Goal: Check status

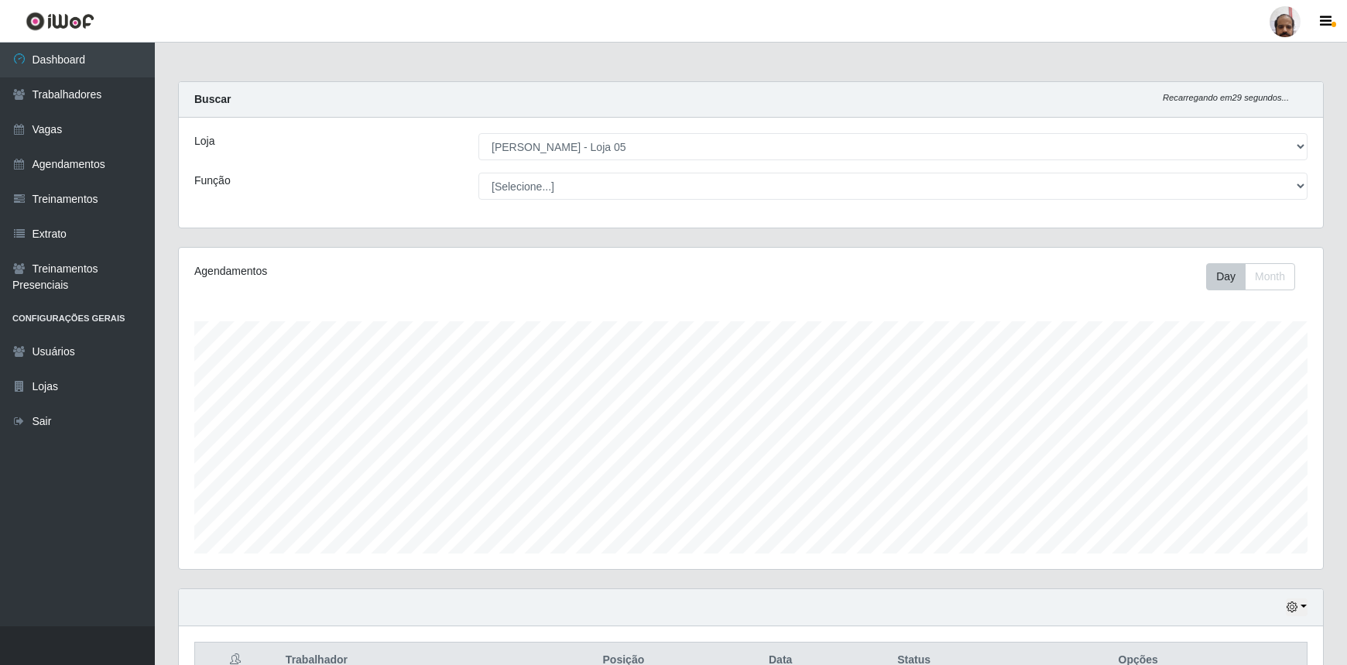
select select "252"
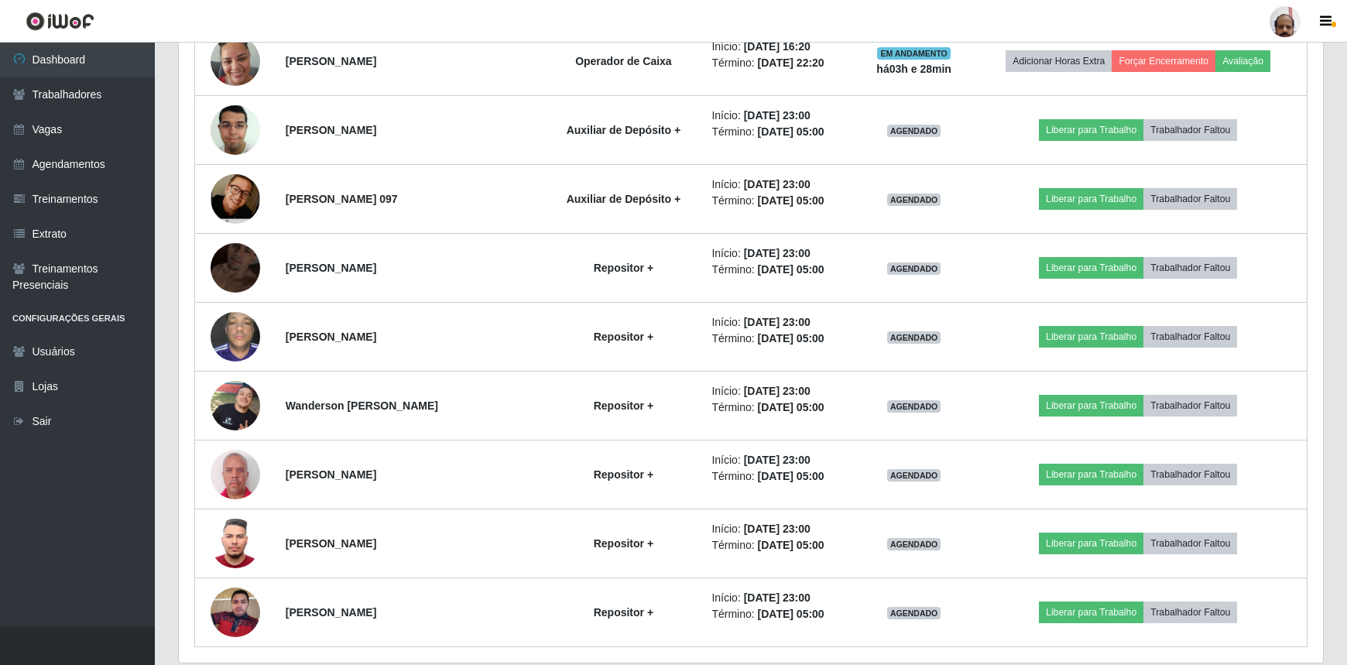
scroll to position [2041, 0]
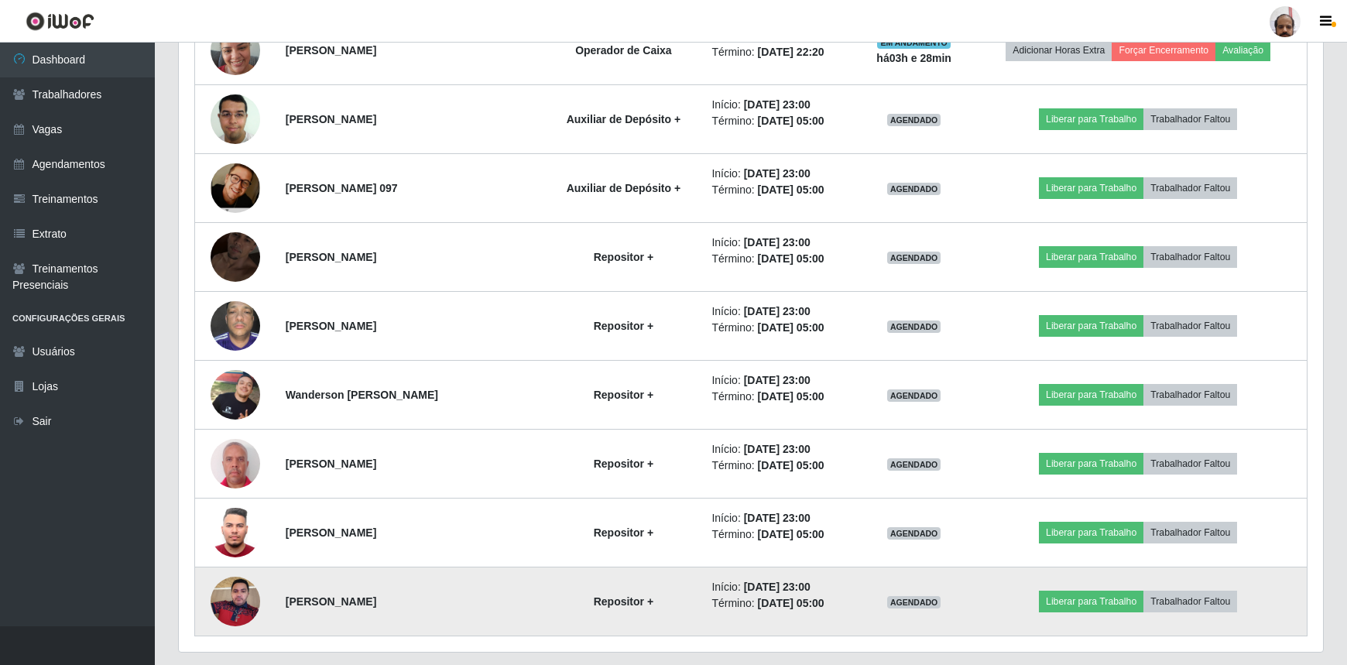
click at [230, 602] on img at bounding box center [236, 601] width 50 height 66
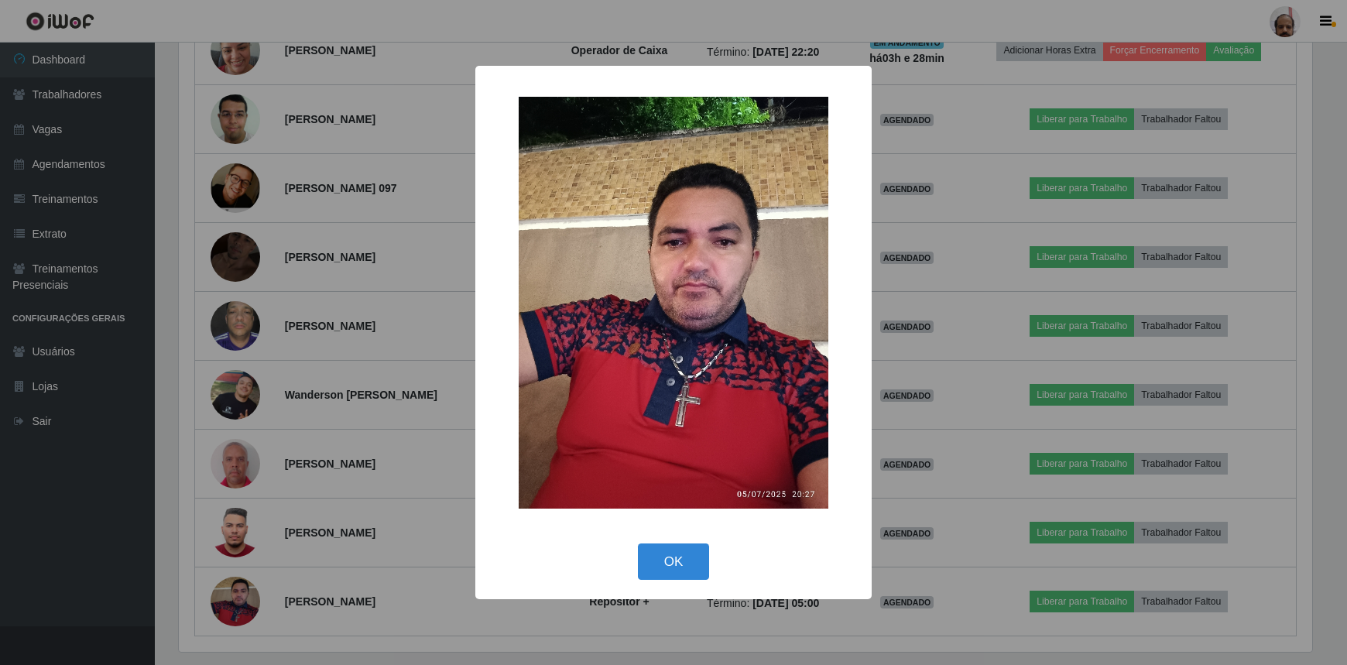
scroll to position [321, 1137]
click at [685, 576] on button "OK" at bounding box center [676, 562] width 72 height 36
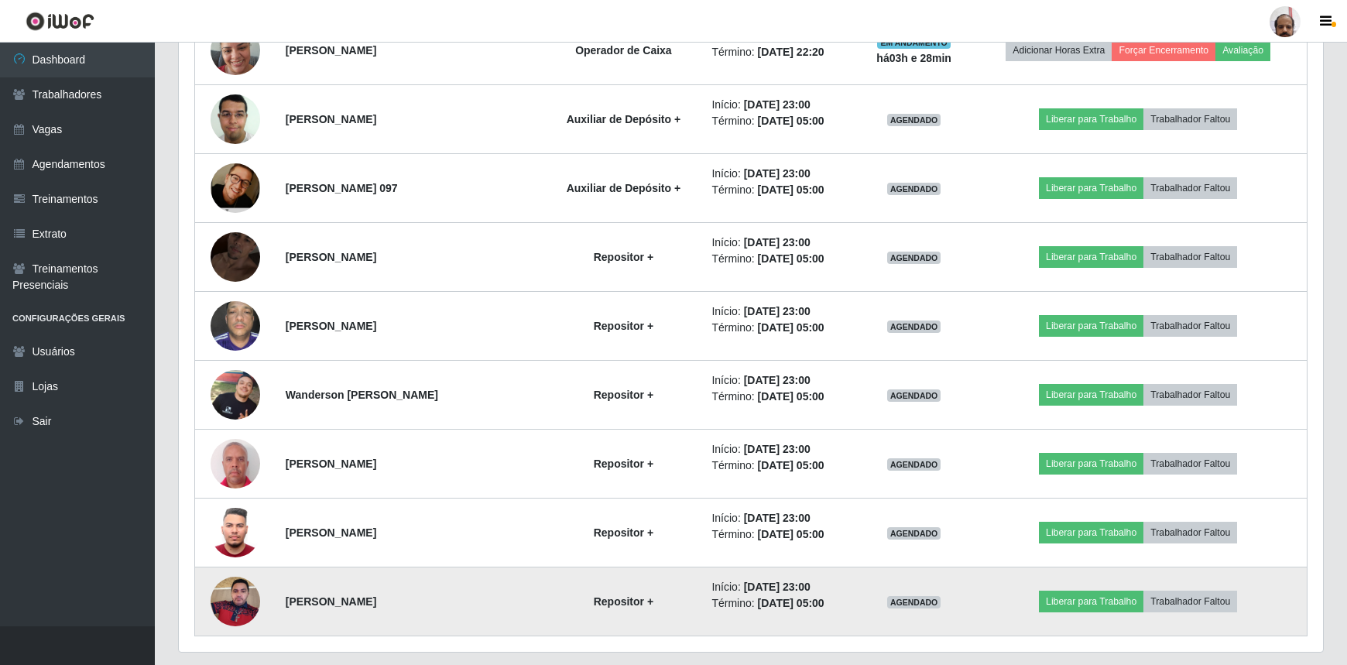
scroll to position [321, 1144]
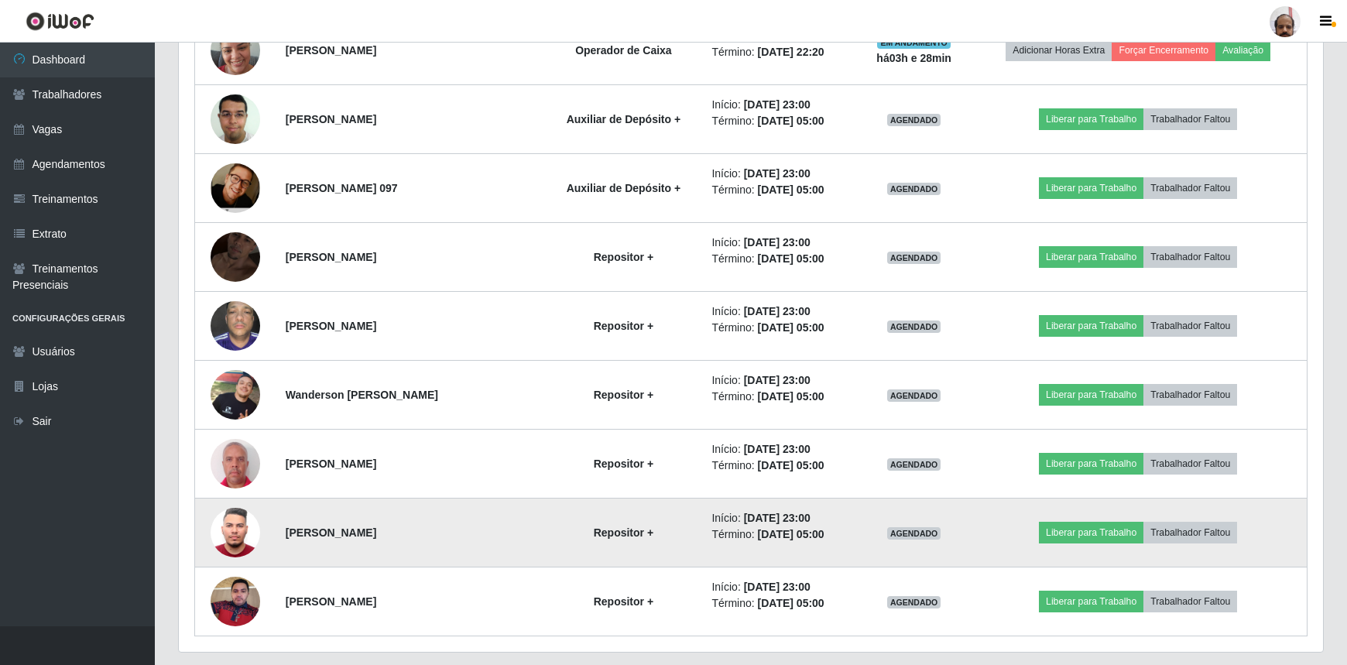
click at [225, 516] on img at bounding box center [236, 532] width 50 height 66
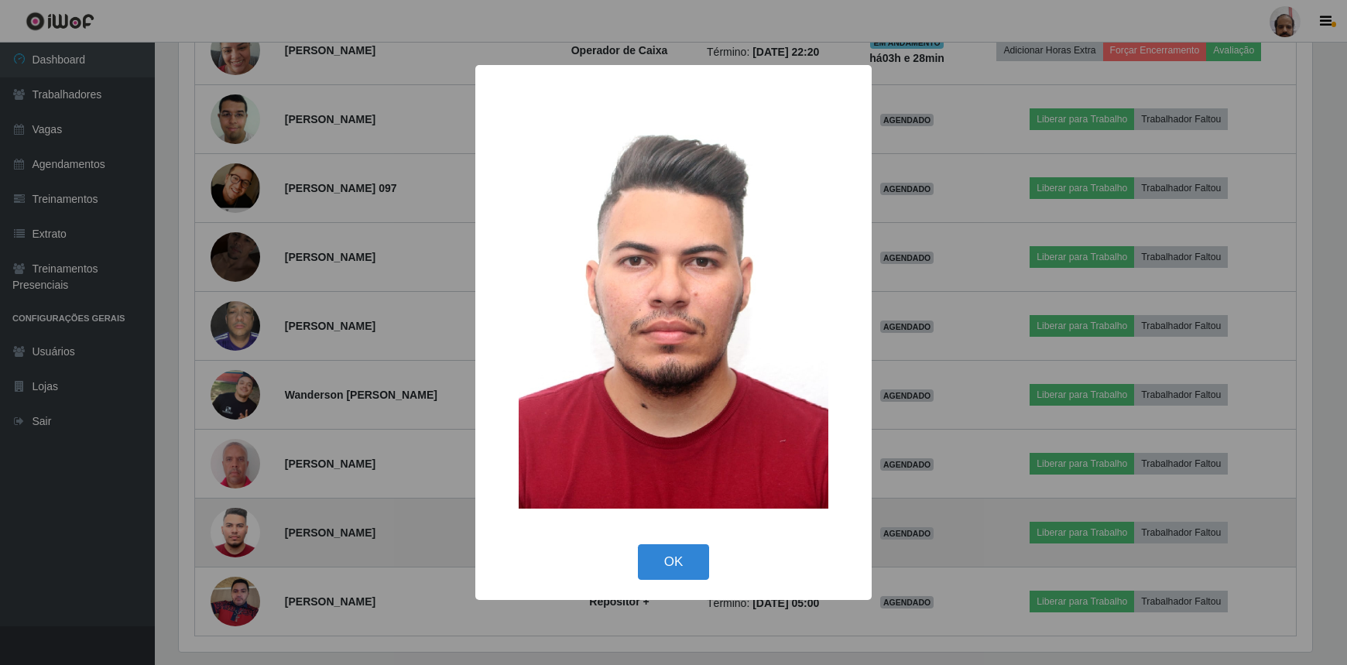
scroll to position [321, 1137]
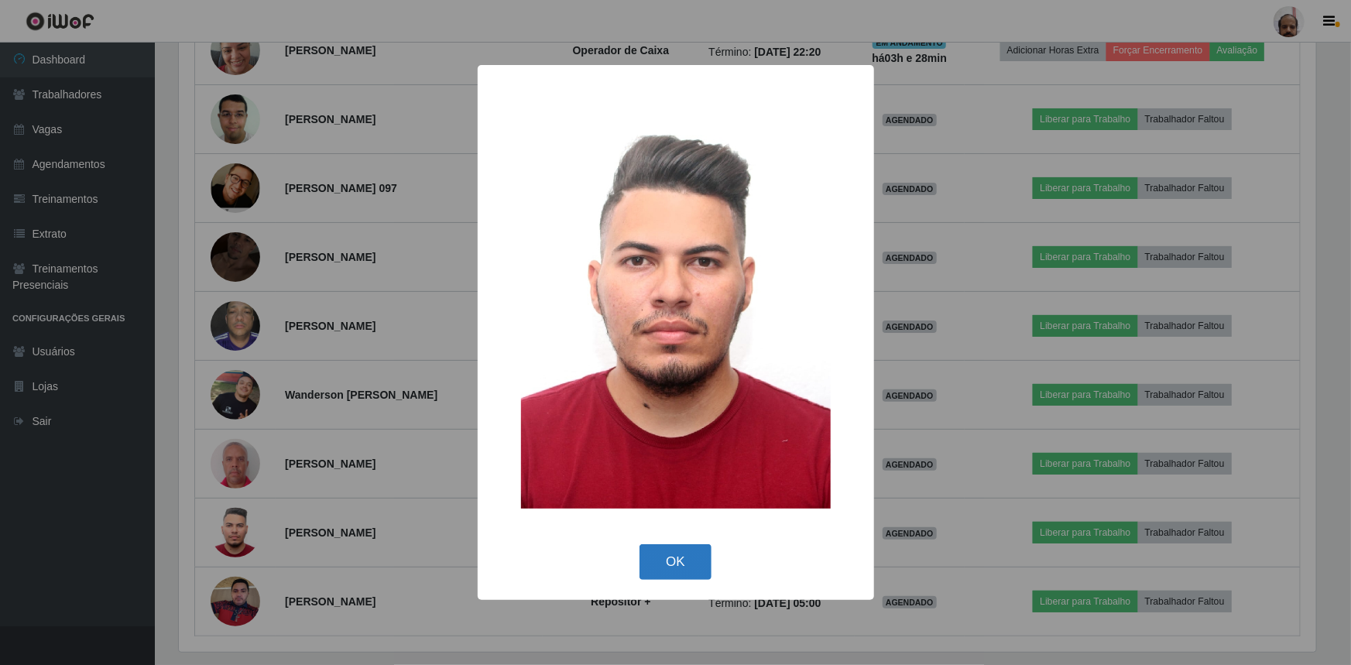
click at [684, 554] on button "OK" at bounding box center [676, 562] width 72 height 36
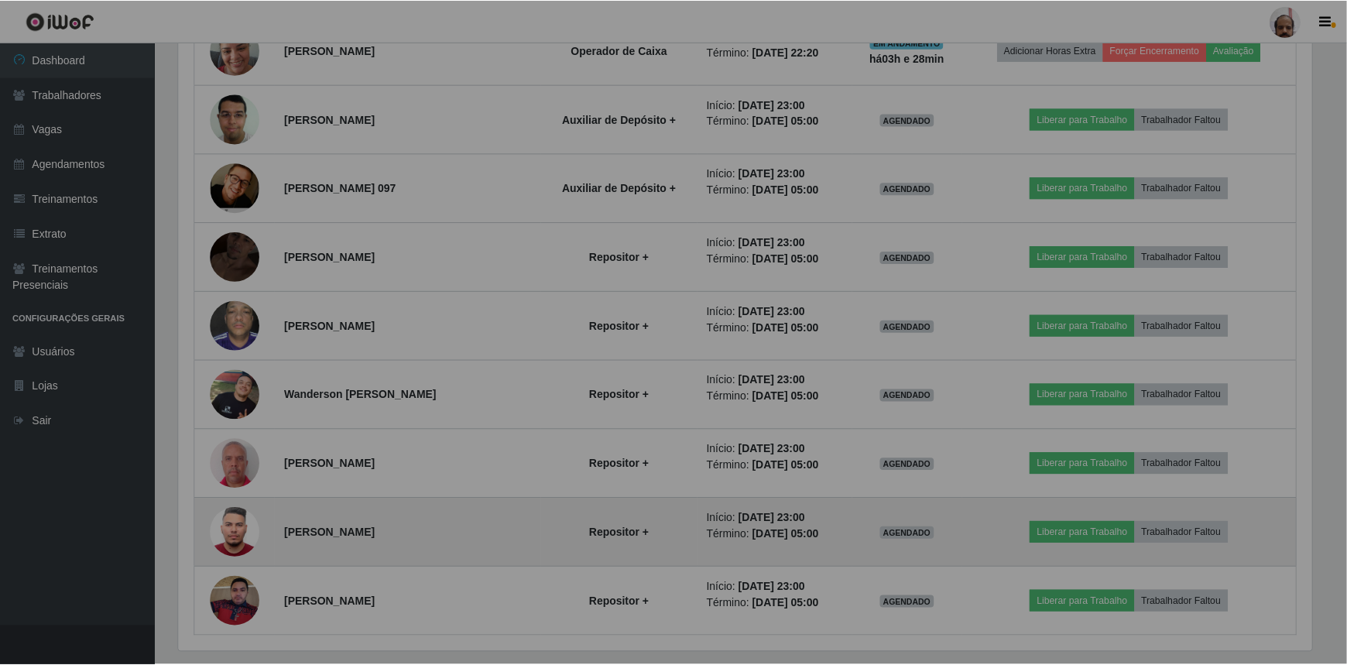
scroll to position [321, 1144]
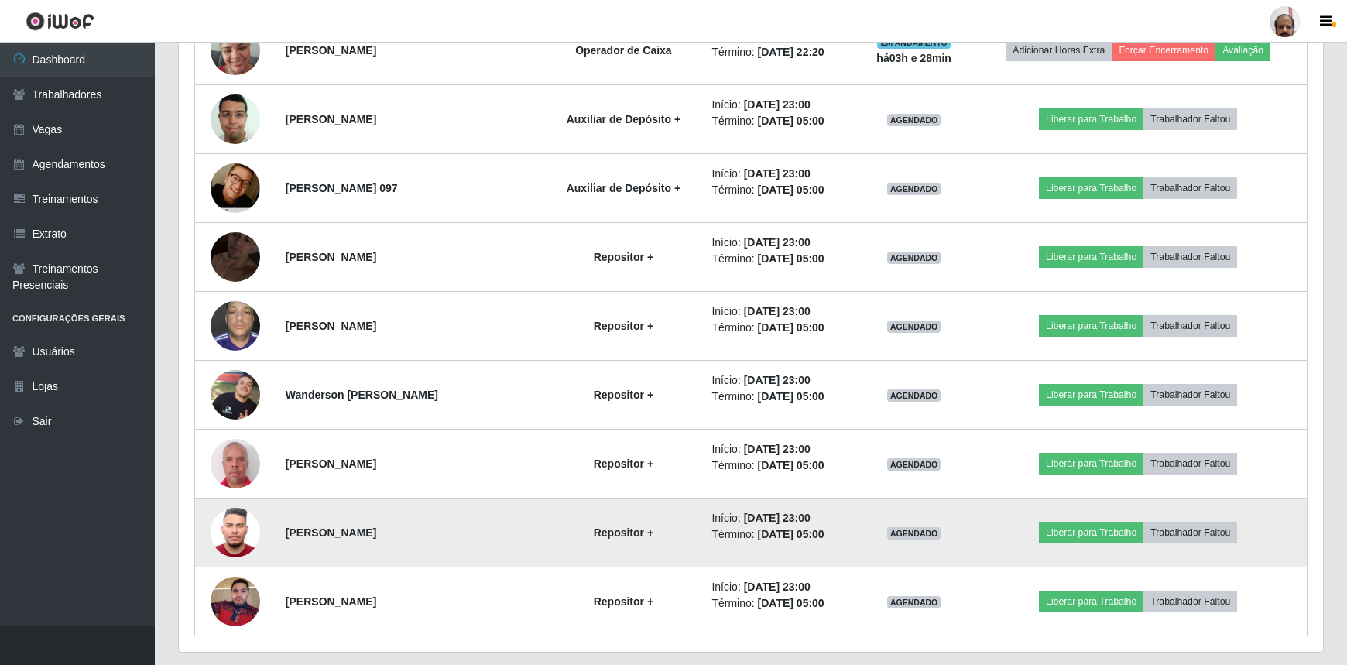
click at [232, 511] on img at bounding box center [236, 532] width 50 height 66
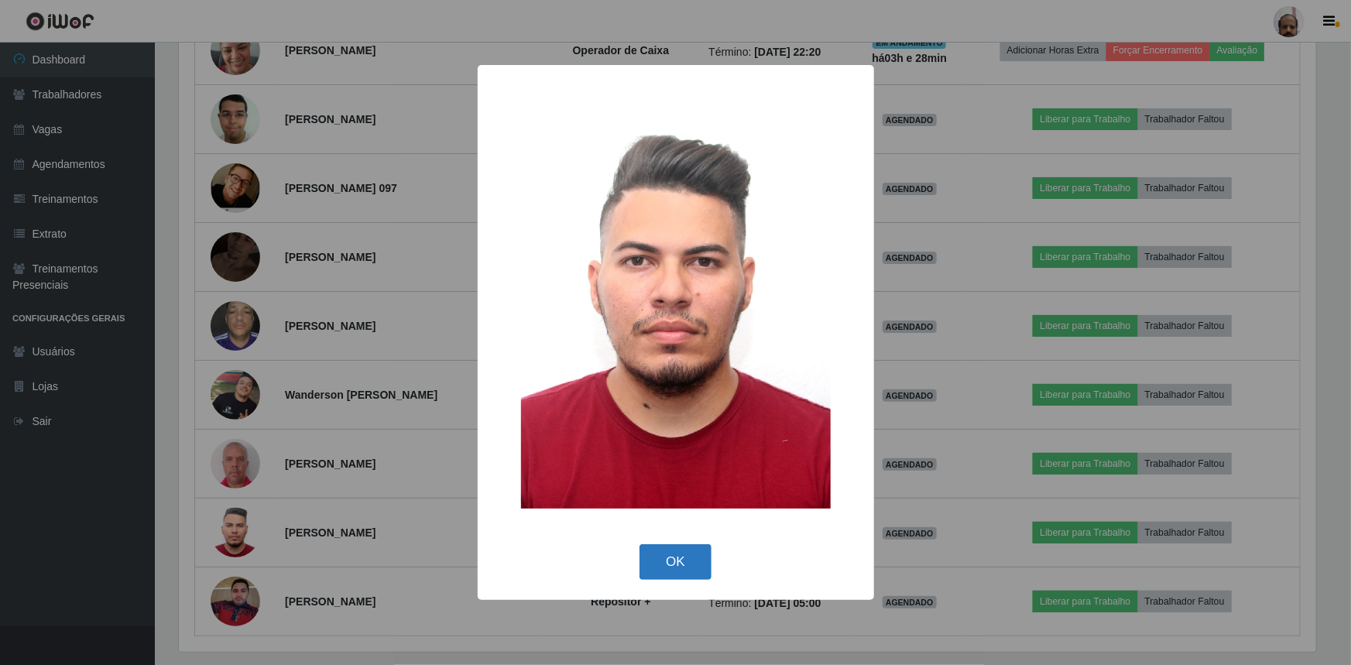
click at [691, 564] on button "OK" at bounding box center [676, 562] width 72 height 36
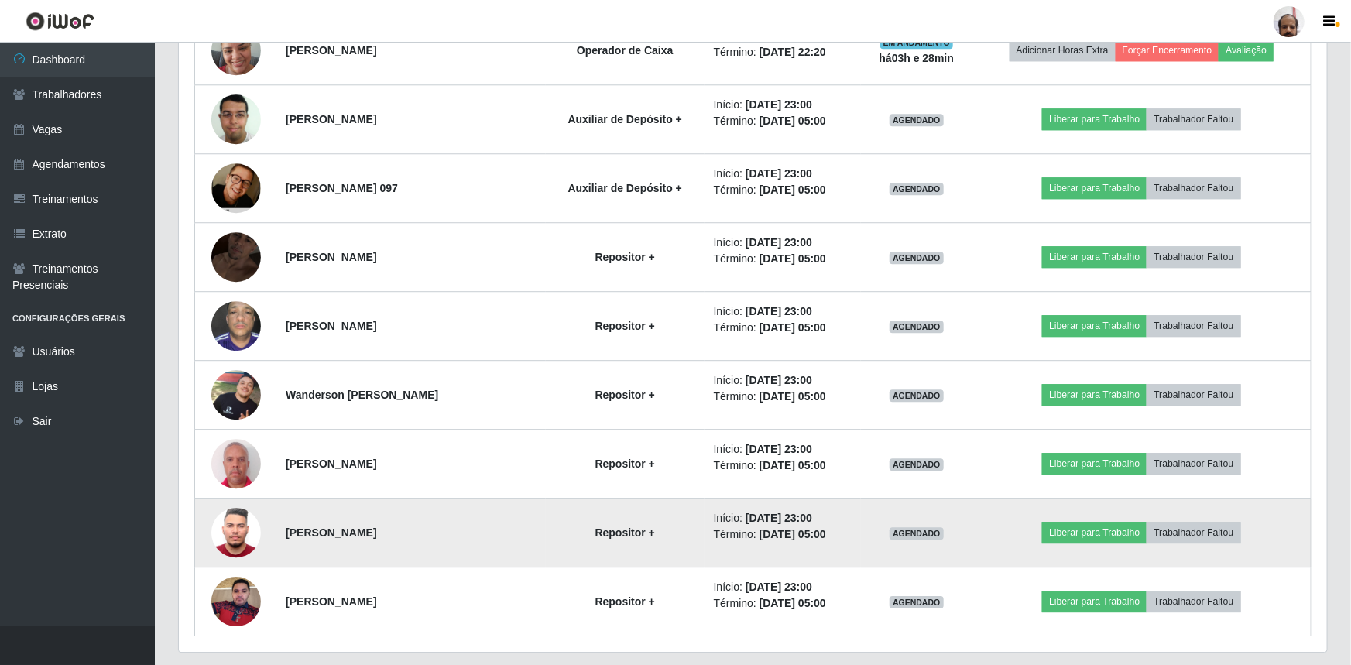
scroll to position [321, 1144]
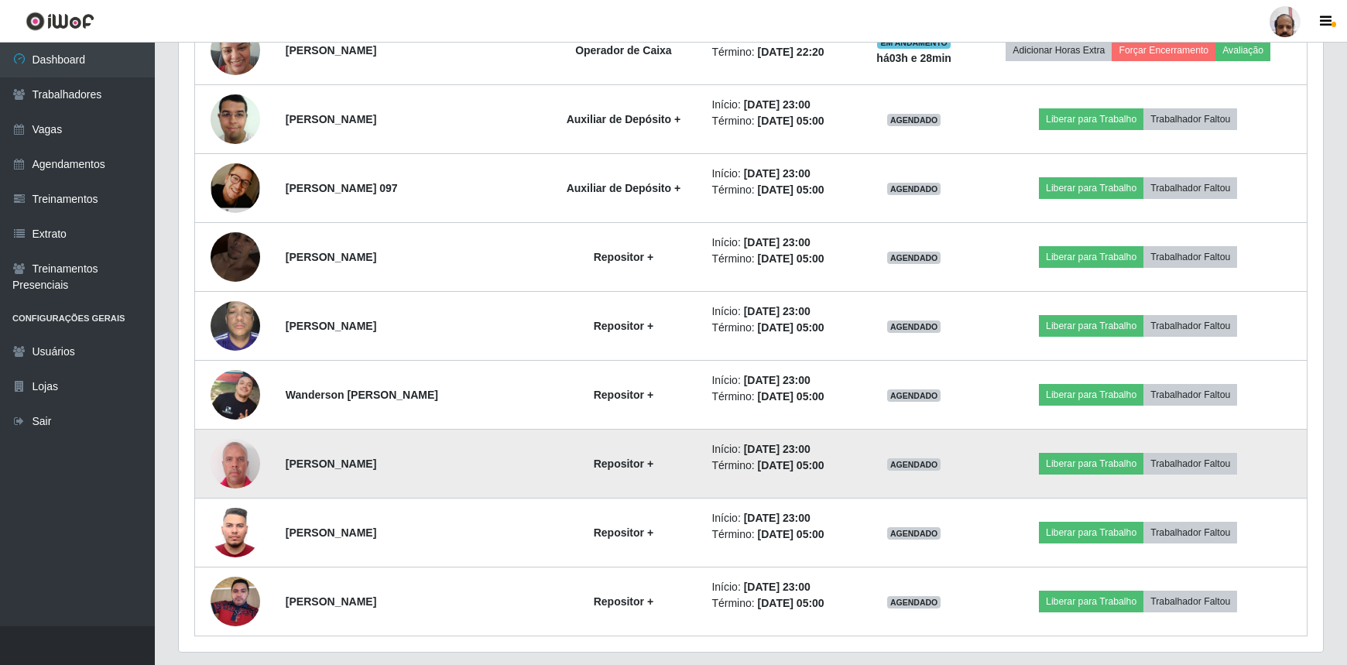
click at [217, 455] on img at bounding box center [236, 463] width 50 height 55
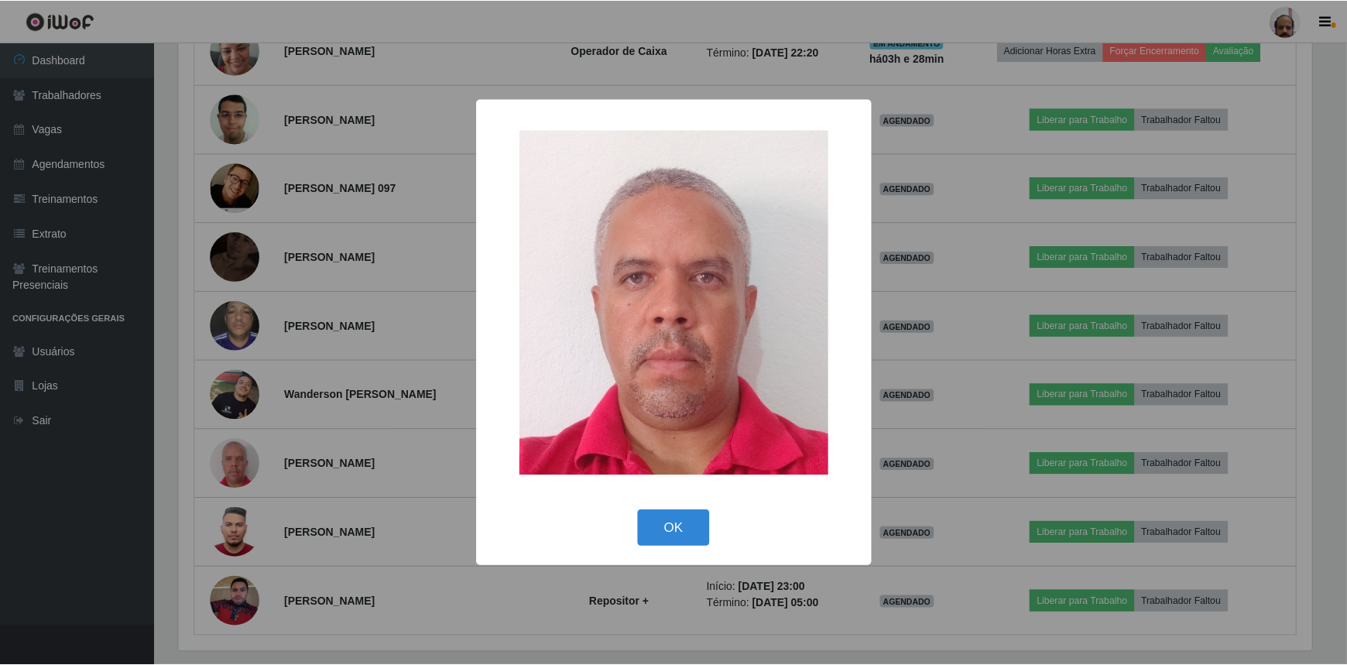
scroll to position [321, 1137]
click at [663, 531] on button "OK" at bounding box center [676, 528] width 72 height 36
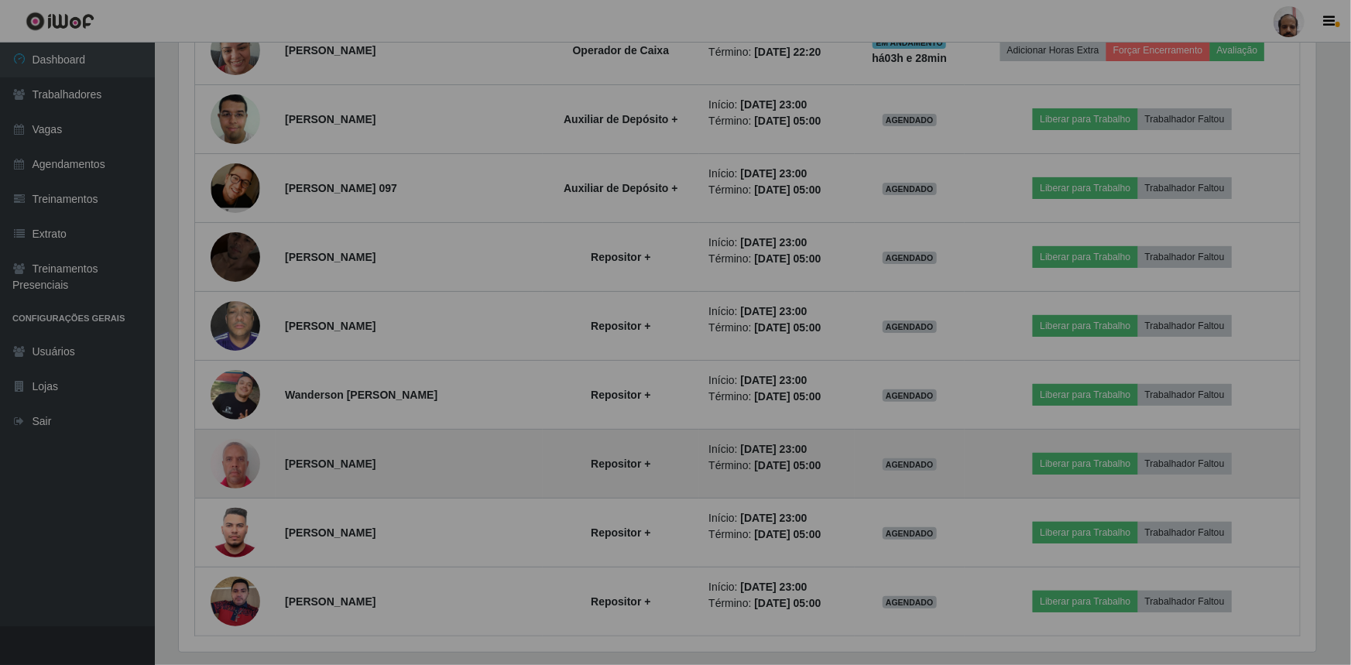
scroll to position [321, 1144]
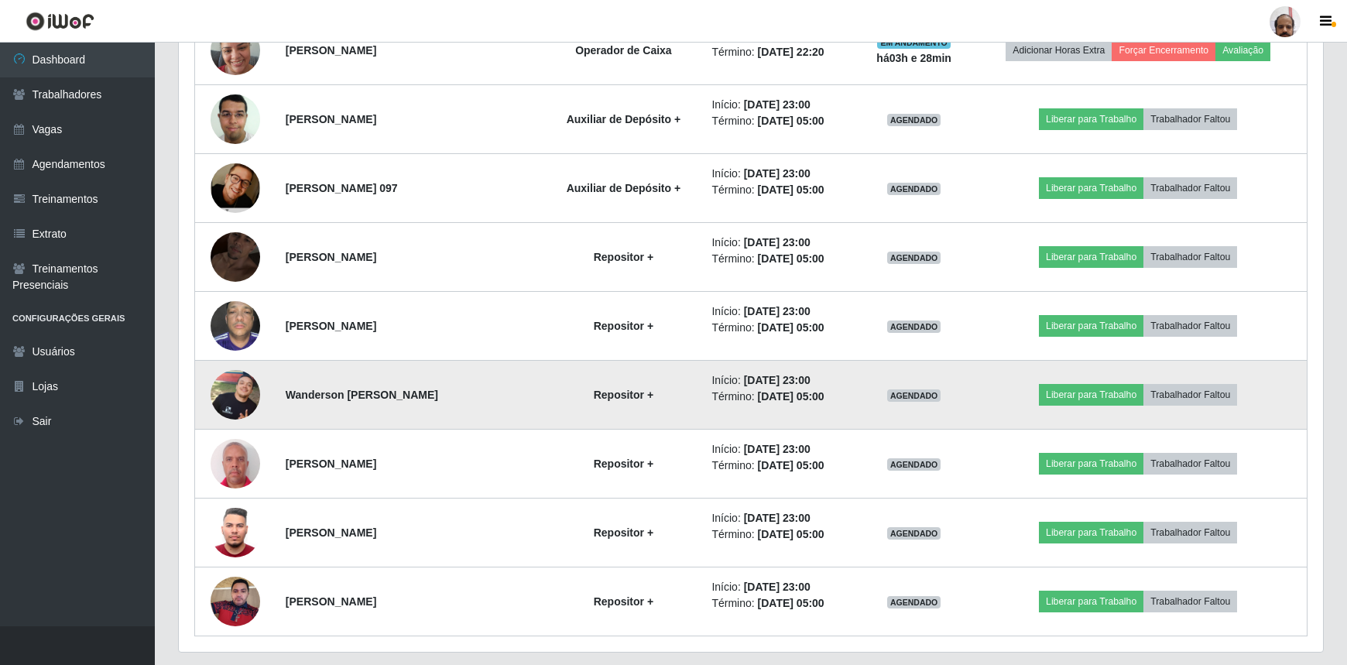
click at [222, 382] on img at bounding box center [236, 395] width 50 height 50
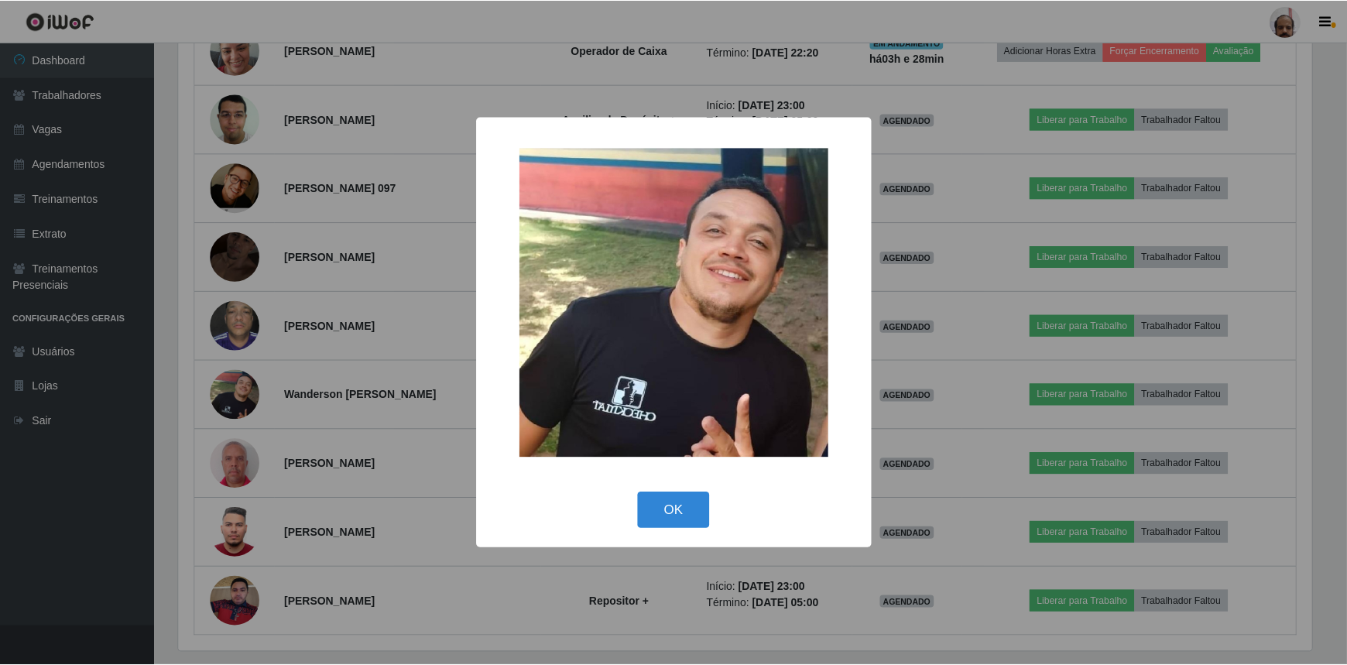
scroll to position [321, 1137]
click at [647, 516] on button "OK" at bounding box center [676, 510] width 72 height 36
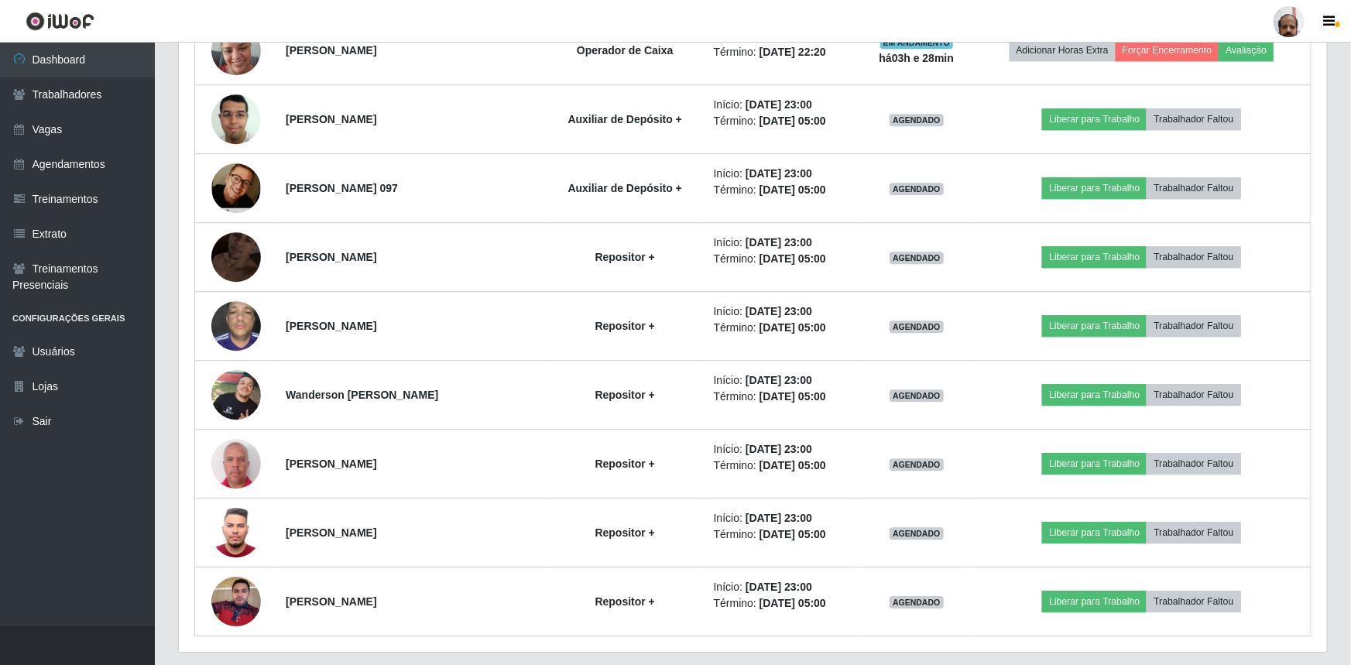
scroll to position [321, 1144]
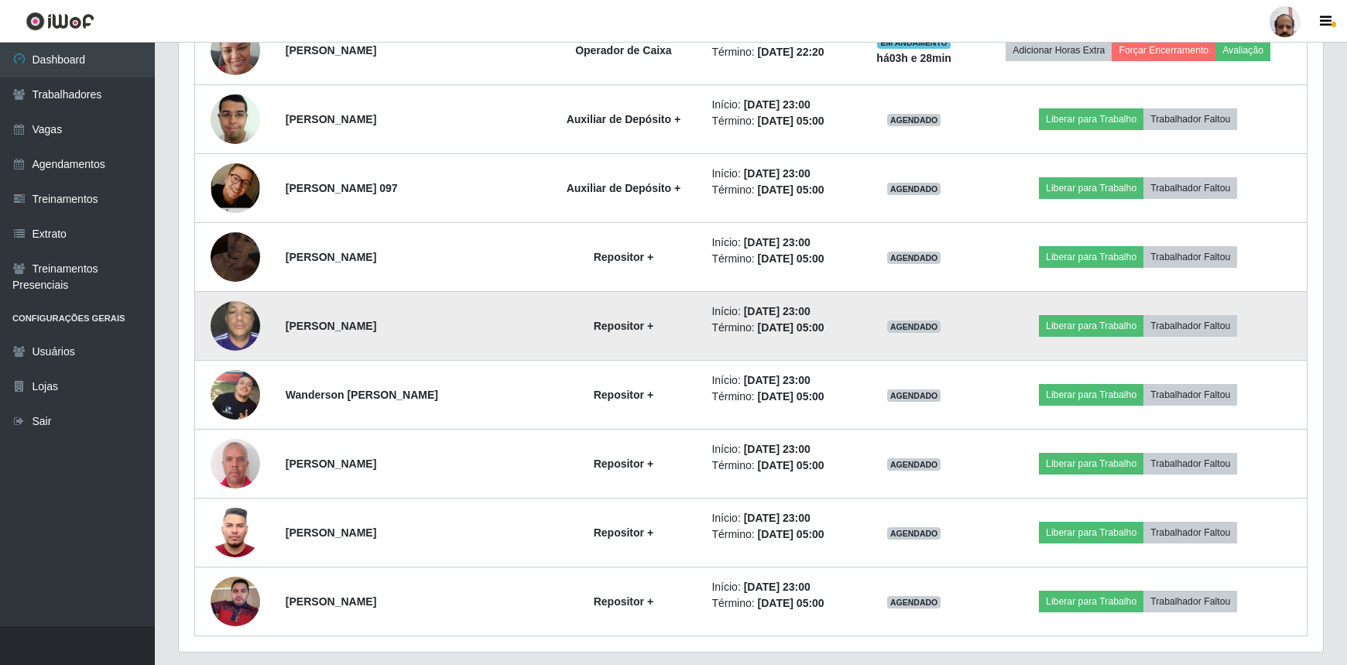
click at [234, 318] on img at bounding box center [236, 326] width 50 height 66
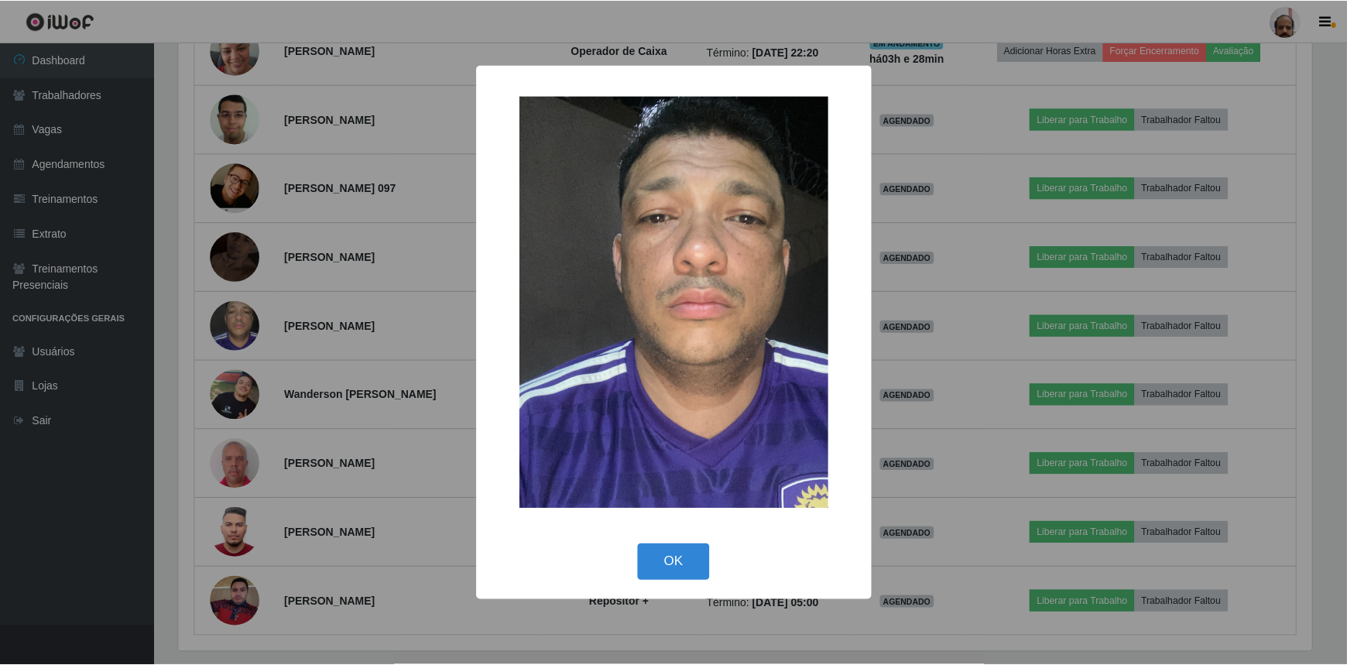
scroll to position [321, 1137]
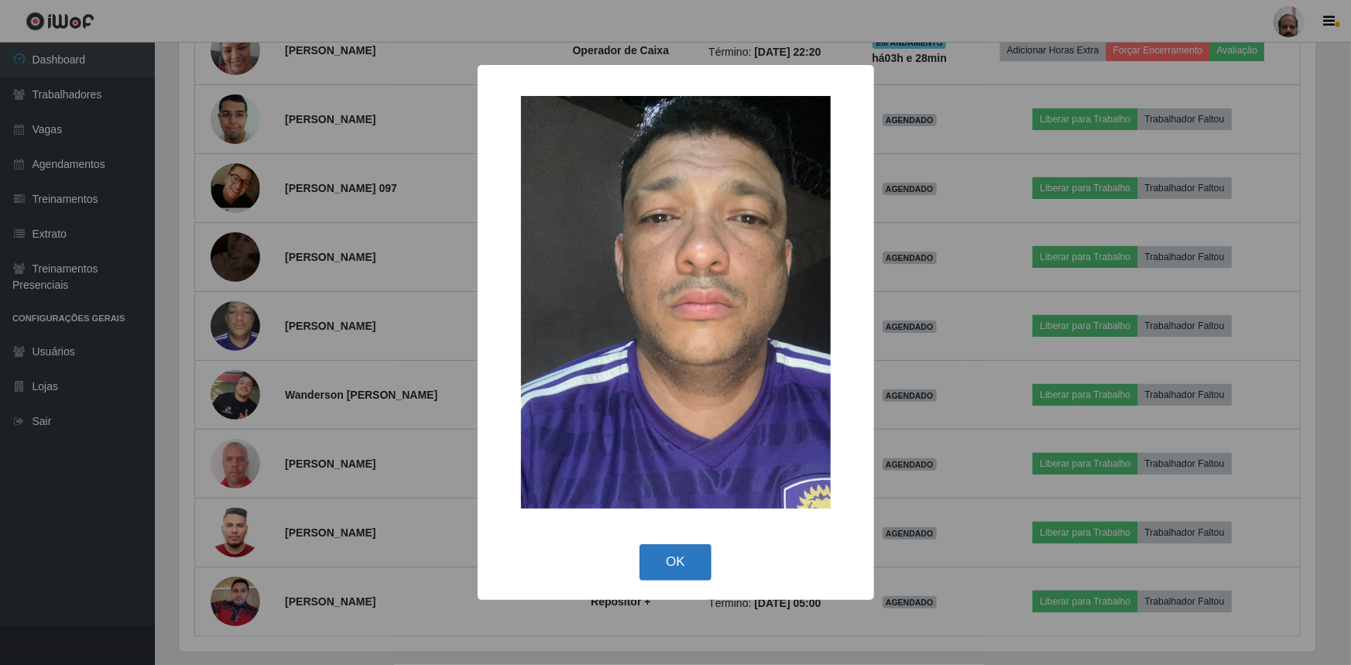
click at [678, 561] on button "OK" at bounding box center [676, 562] width 72 height 36
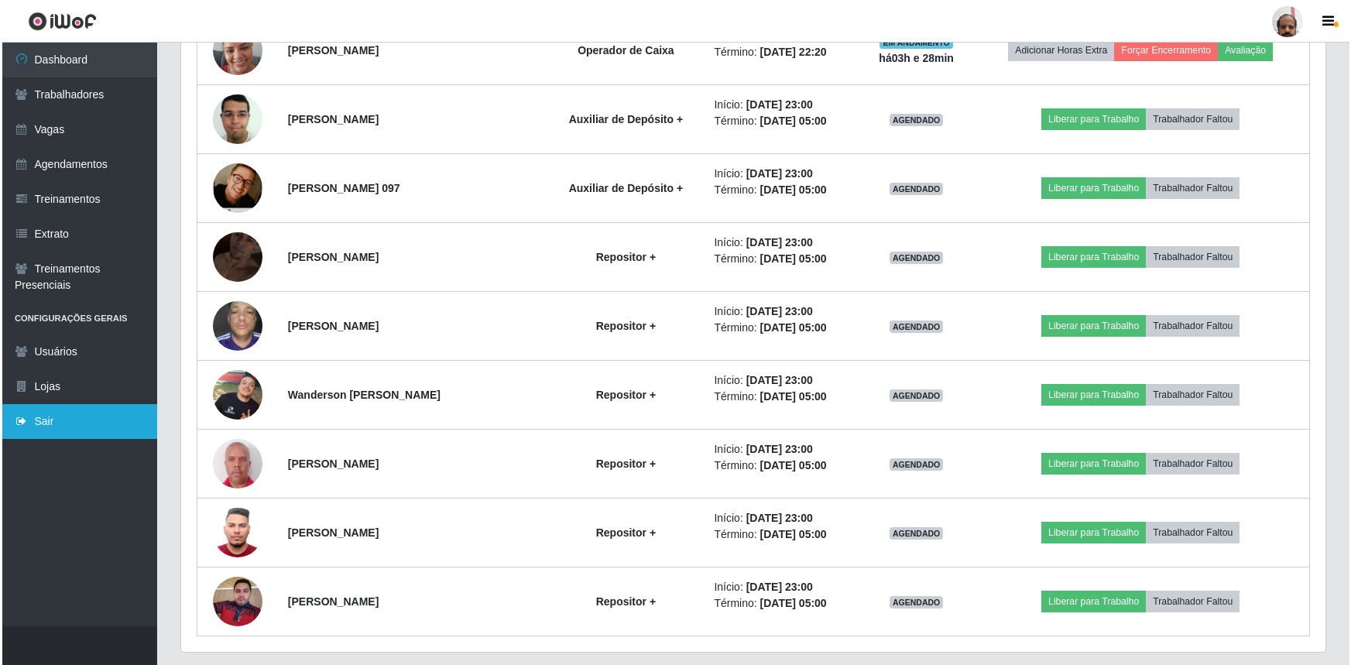
scroll to position [321, 1144]
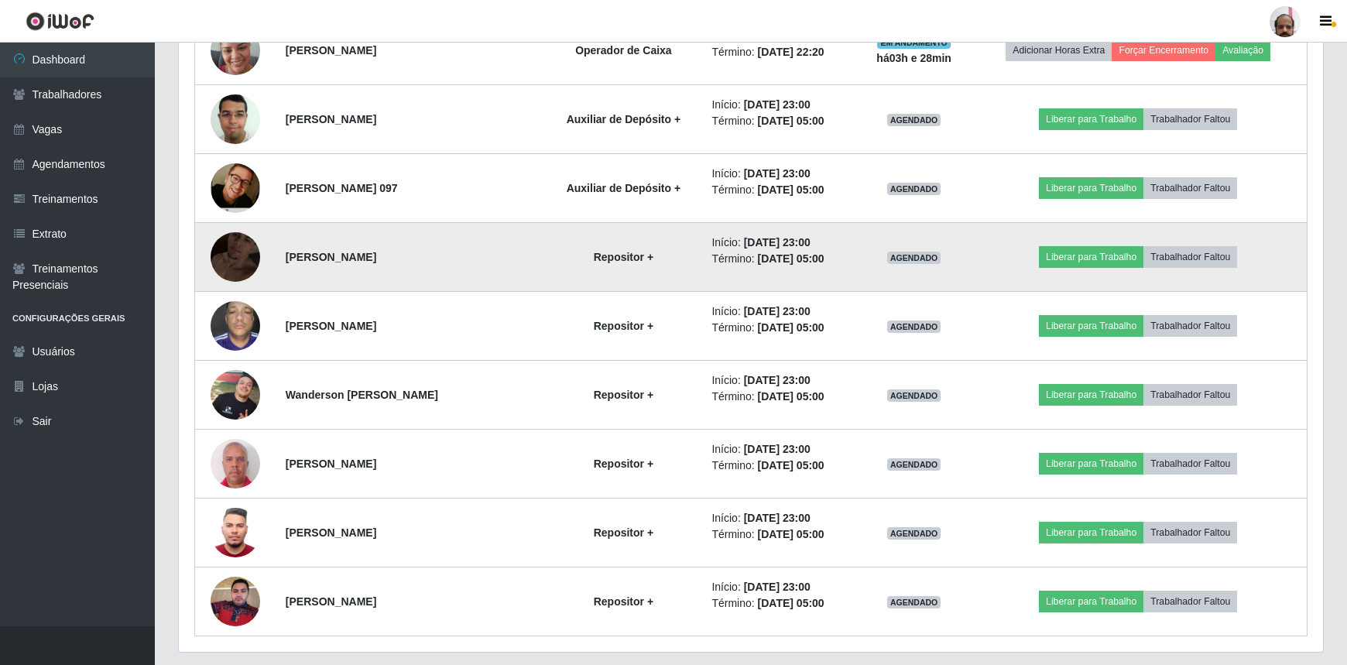
click at [228, 250] on img at bounding box center [236, 257] width 50 height 88
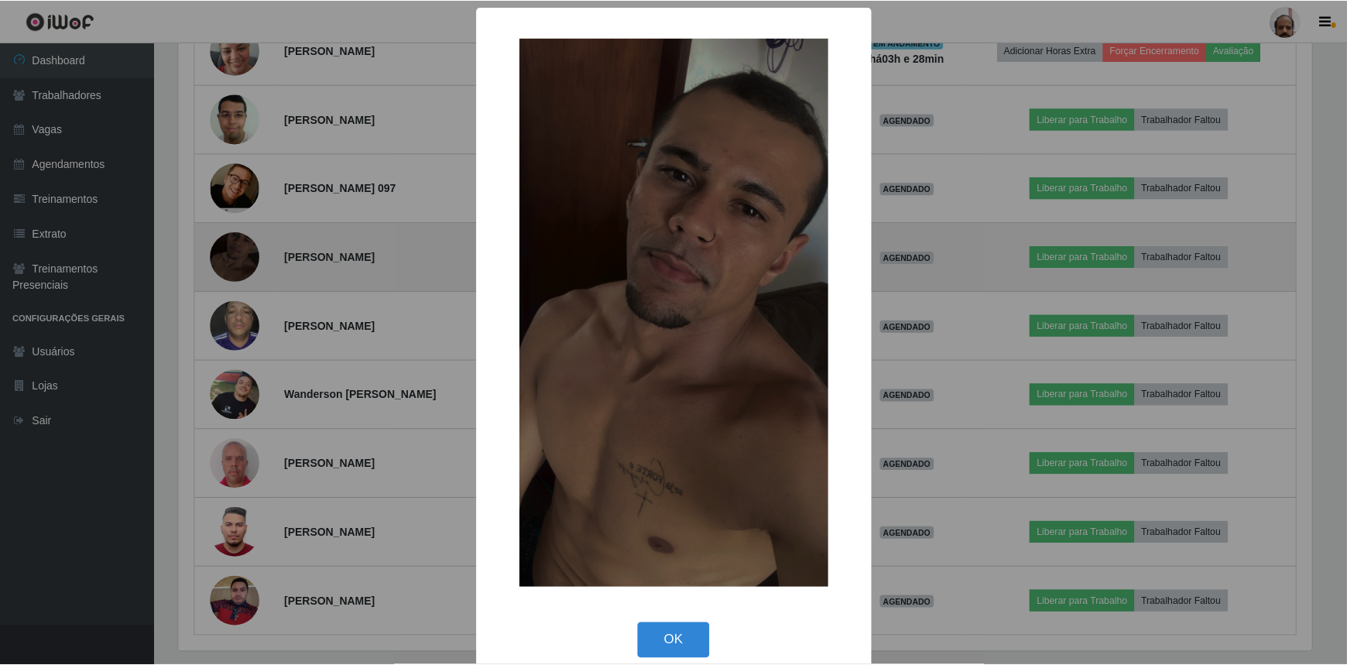
scroll to position [0, 0]
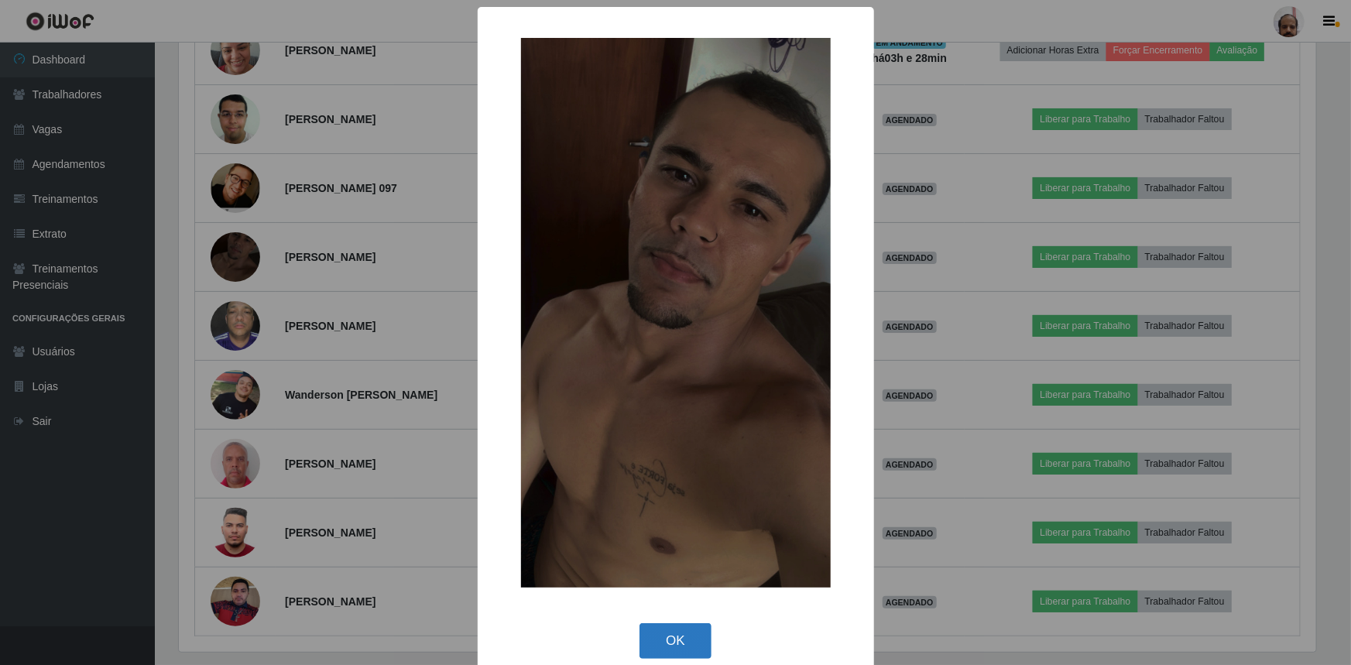
click at [682, 646] on button "OK" at bounding box center [676, 641] width 72 height 36
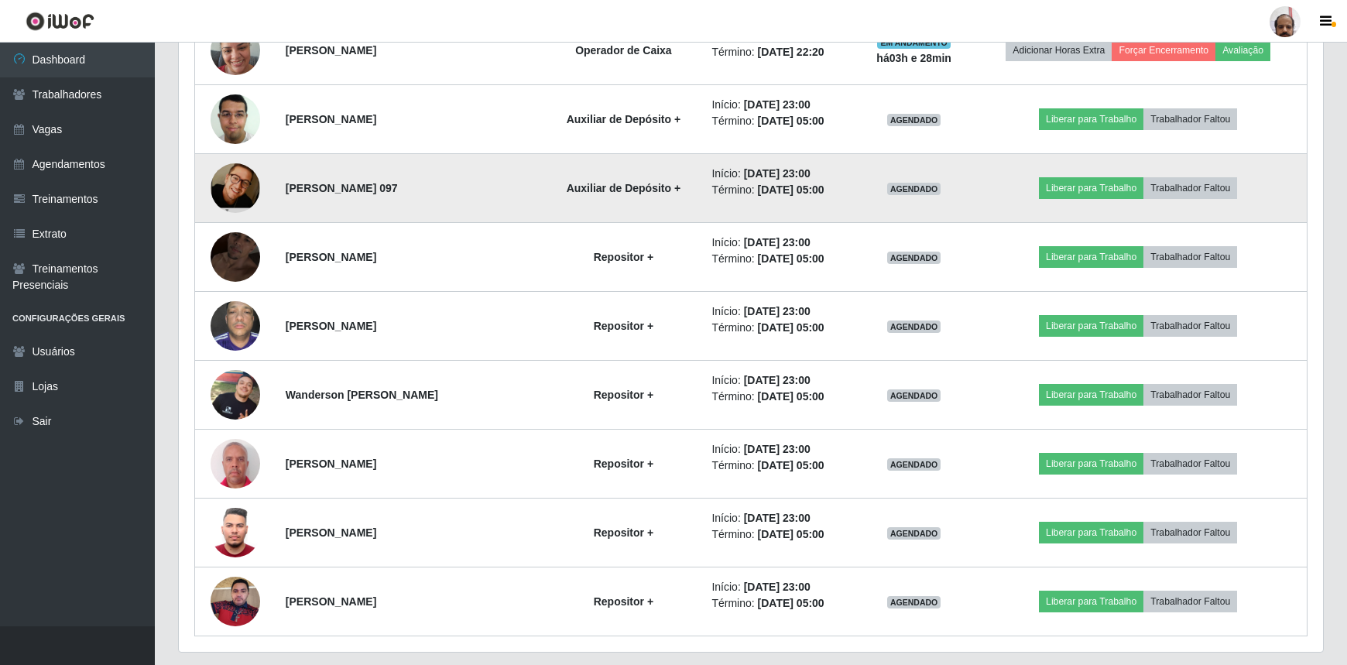
click at [243, 191] on img at bounding box center [236, 187] width 50 height 75
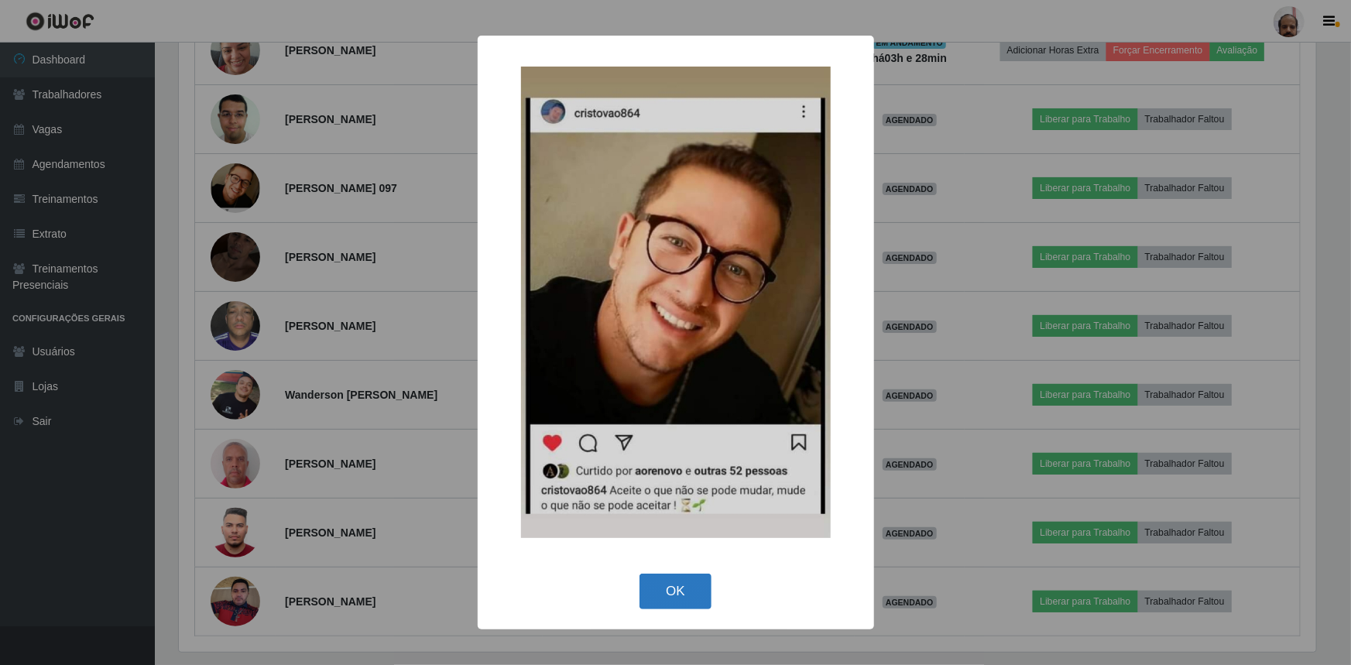
click at [682, 587] on button "OK" at bounding box center [676, 592] width 72 height 36
